Goal: Task Accomplishment & Management: Manage account settings

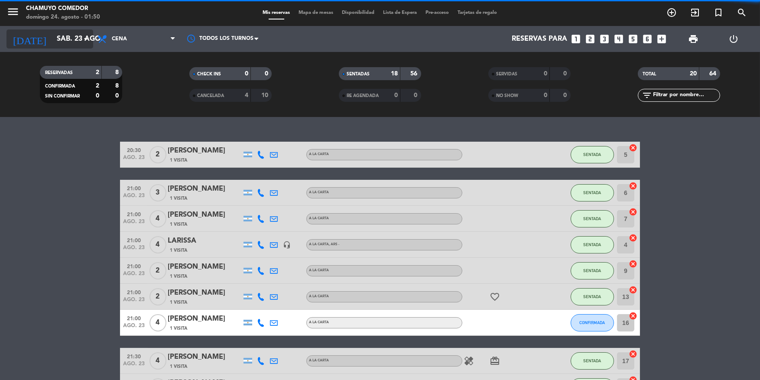
click at [76, 46] on input "sáb. 23 ago." at bounding box center [97, 39] width 91 height 17
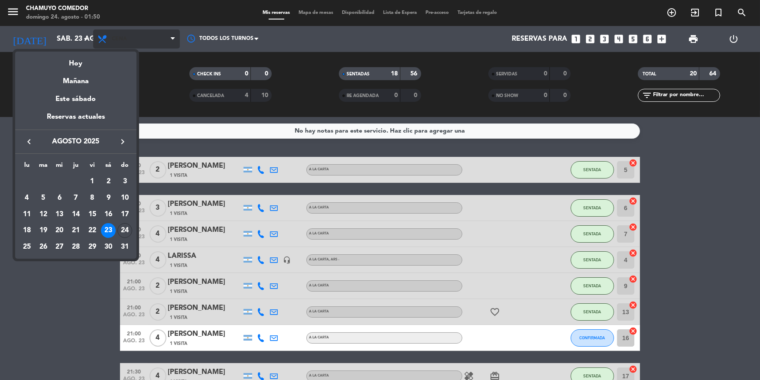
drag, startPoint x: 79, startPoint y: 59, endPoint x: 113, endPoint y: 46, distance: 36.6
click at [80, 59] on div "Hoy" at bounding box center [75, 61] width 121 height 18
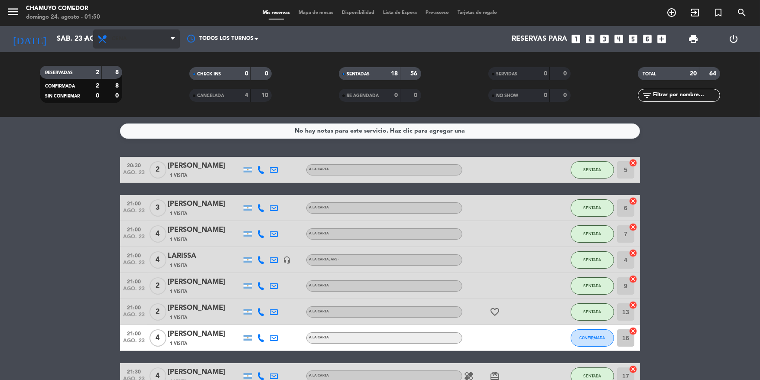
type input "dom. 24 ago."
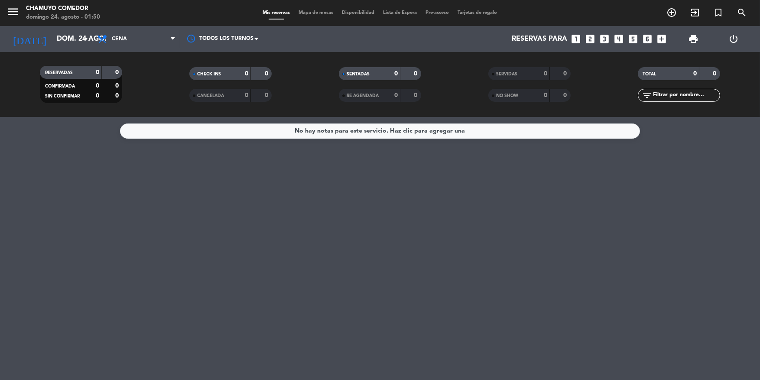
click at [123, 49] on div "Todos los servicios Almuerzo Cena Cena Todos los servicios Almuerzo Cena" at bounding box center [136, 39] width 87 height 26
click at [124, 41] on span "Cena" at bounding box center [119, 39] width 15 height 6
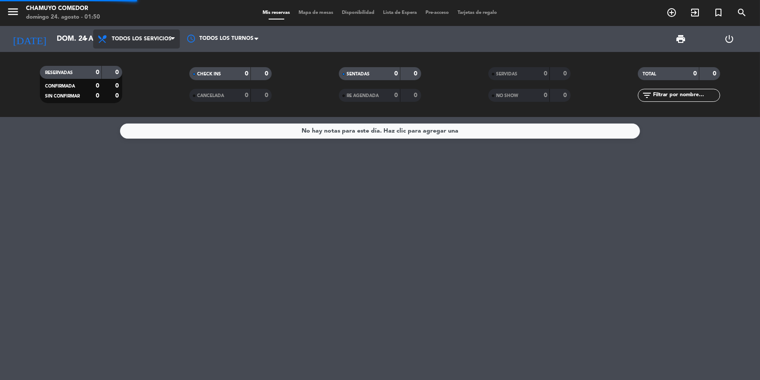
click at [128, 52] on div "menu Chamuyo Comedor domingo 24. agosto - 01:50 Mis reservas Mapa de mesas Disp…" at bounding box center [380, 58] width 760 height 117
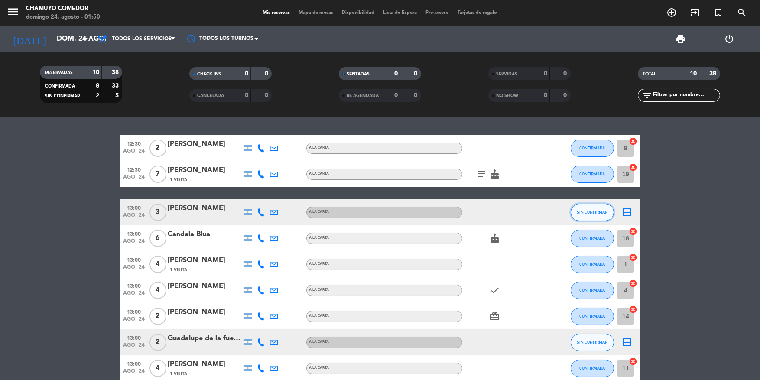
click at [582, 204] on button "SIN CONFIRMAR" at bounding box center [591, 212] width 43 height 17
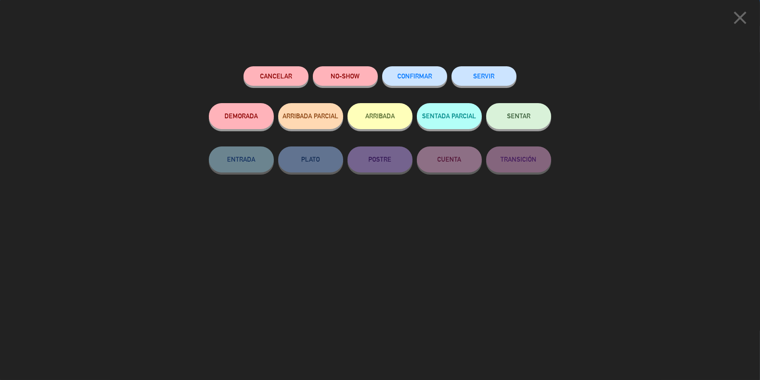
click at [411, 73] on span "CONFIRMAR" at bounding box center [414, 75] width 35 height 7
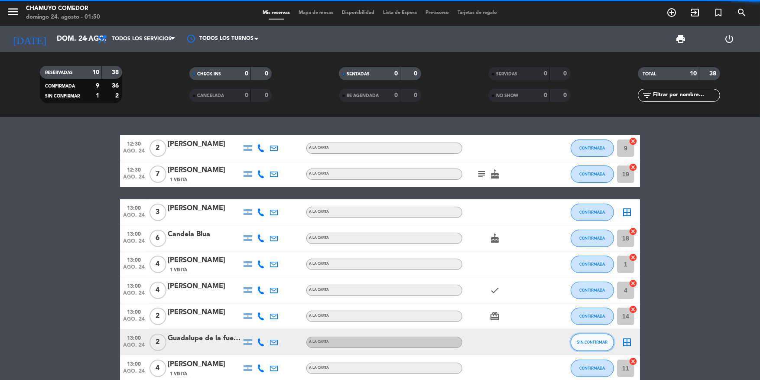
click at [588, 343] on span "SIN CONFIRMAR" at bounding box center [592, 341] width 31 height 5
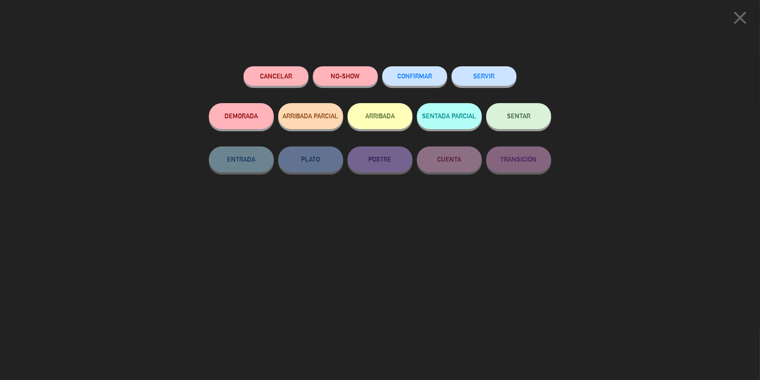
click at [426, 76] on span "CONFIRMAR" at bounding box center [414, 75] width 35 height 7
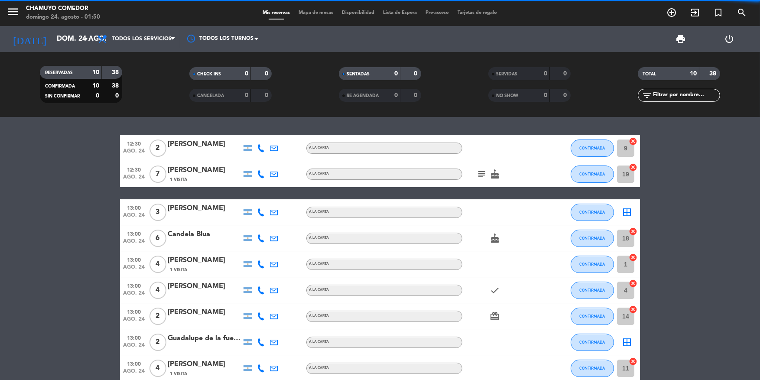
click at [627, 211] on icon "border_all" at bounding box center [626, 212] width 10 height 10
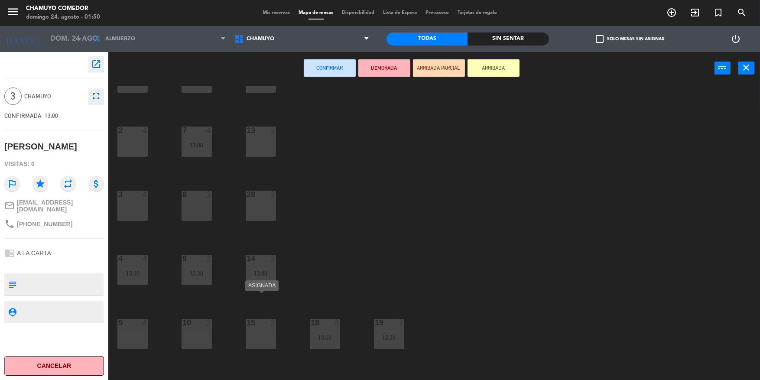
scroll to position [71, 0]
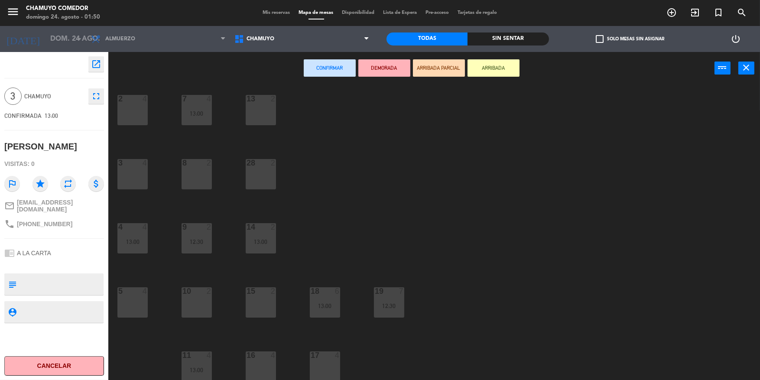
drag, startPoint x: 267, startPoint y: 362, endPoint x: 294, endPoint y: 283, distance: 84.0
click at [267, 358] on div "16 4" at bounding box center [261, 366] width 30 height 30
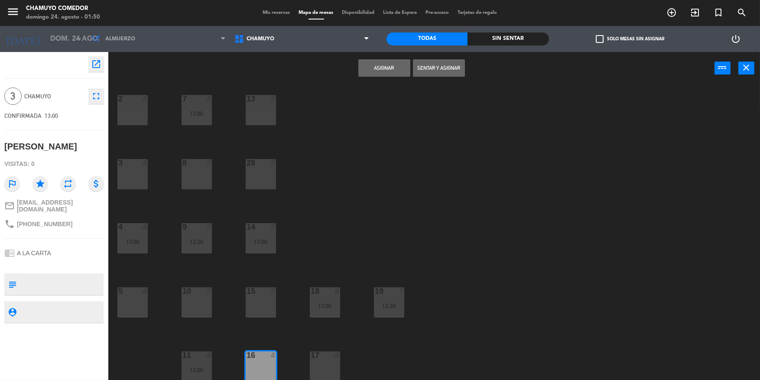
click at [369, 74] on button "Asignar" at bounding box center [384, 67] width 52 height 17
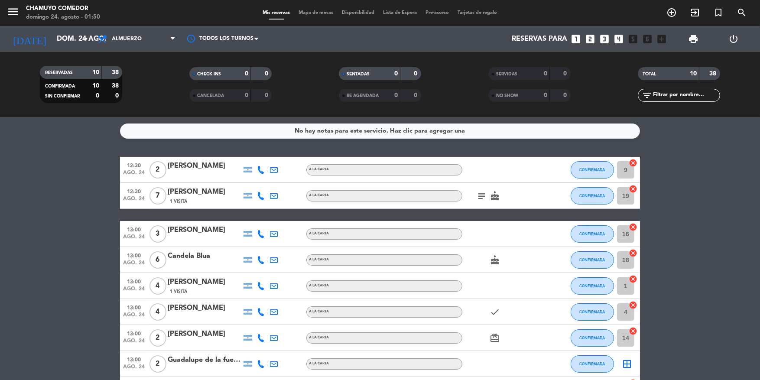
click at [628, 363] on icon "border_all" at bounding box center [626, 364] width 10 height 10
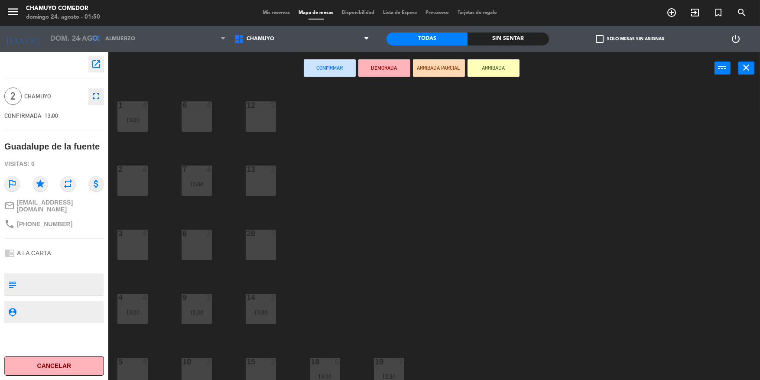
drag, startPoint x: 181, startPoint y: 248, endPoint x: 359, endPoint y: 121, distance: 217.9
click at [182, 247] on div "8 2" at bounding box center [196, 245] width 30 height 30
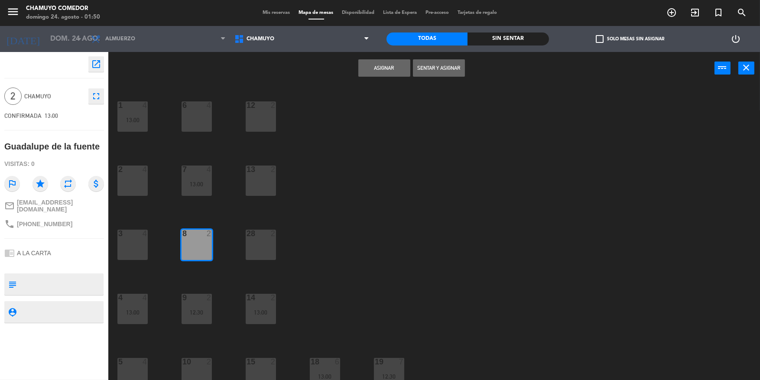
click at [386, 69] on button "Asignar" at bounding box center [384, 67] width 52 height 17
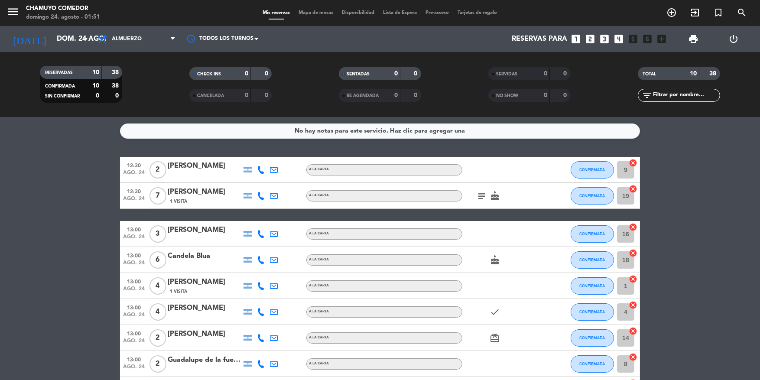
scroll to position [43, 0]
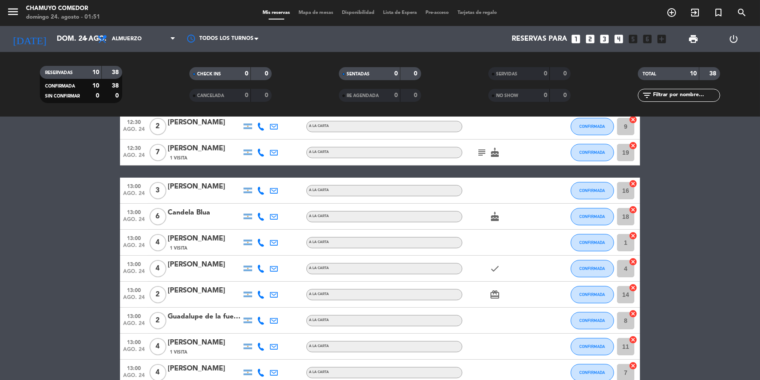
click at [482, 148] on icon "subject" at bounding box center [481, 152] width 10 height 10
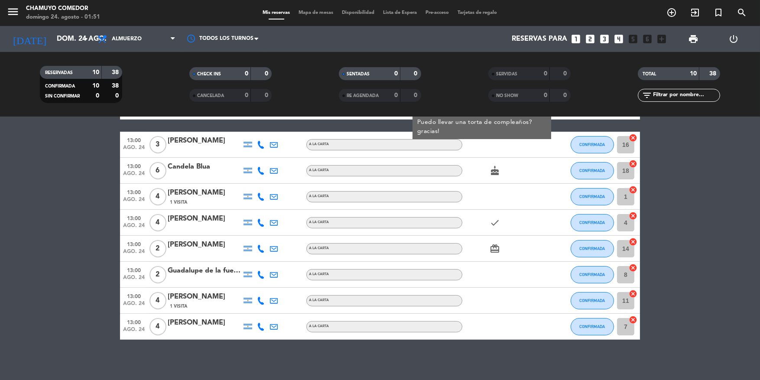
scroll to position [92, 0]
